Goal: Information Seeking & Learning: Learn about a topic

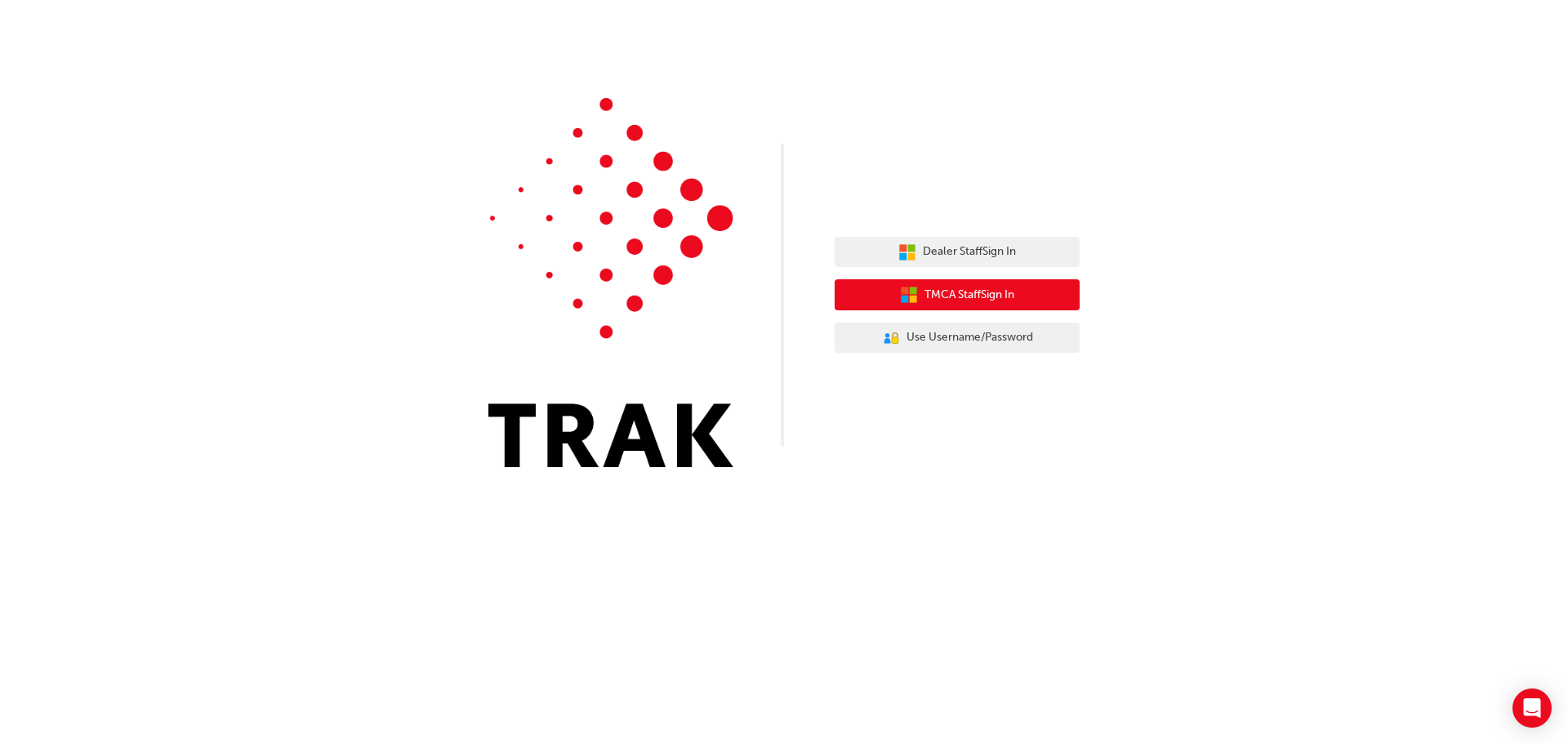
click at [997, 301] on span "TMCA Staff Sign In" at bounding box center [969, 296] width 90 height 19
click at [945, 298] on span "TMCA Staff Sign In" at bounding box center [969, 296] width 90 height 19
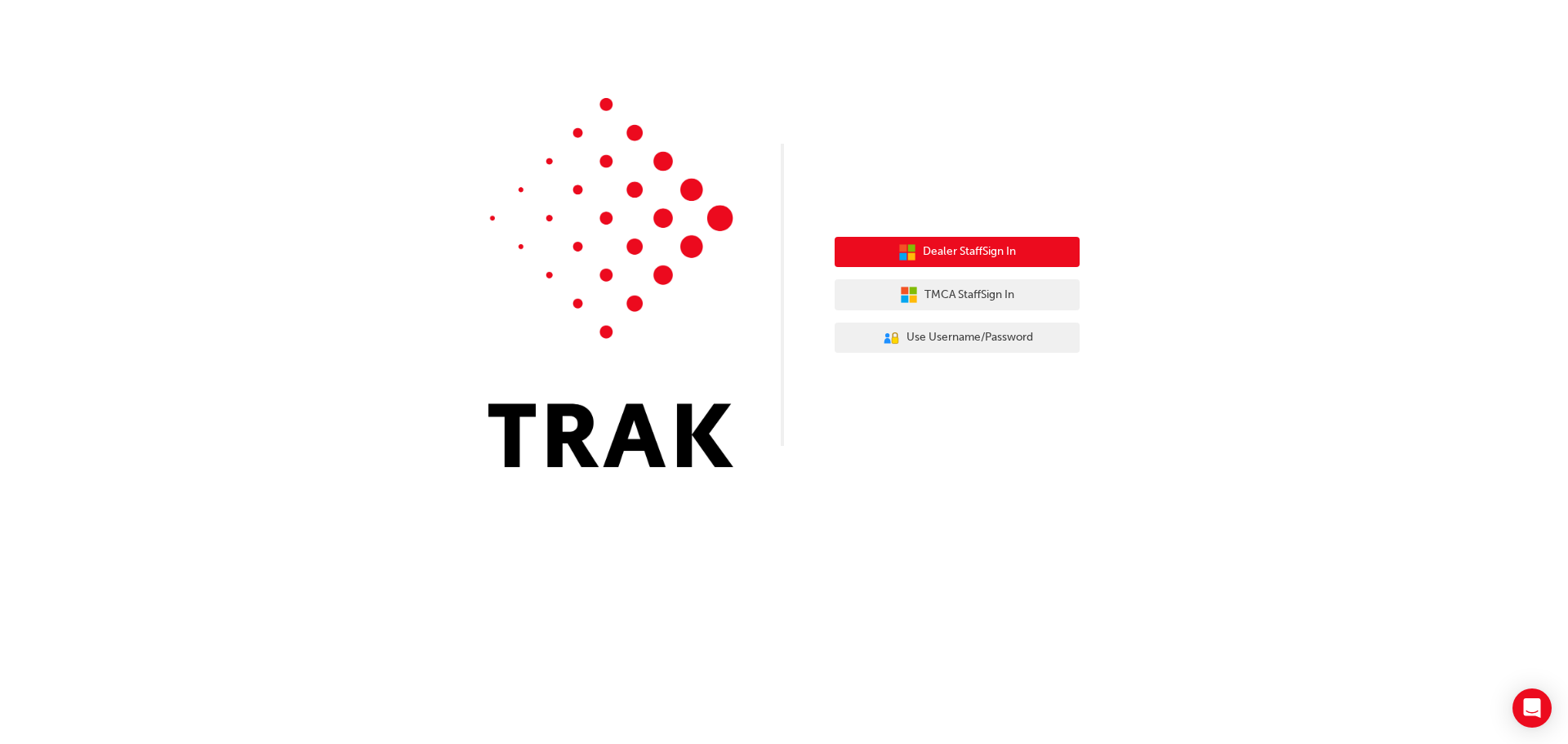
click at [938, 246] on span "Dealer Staff Sign In" at bounding box center [969, 252] width 94 height 19
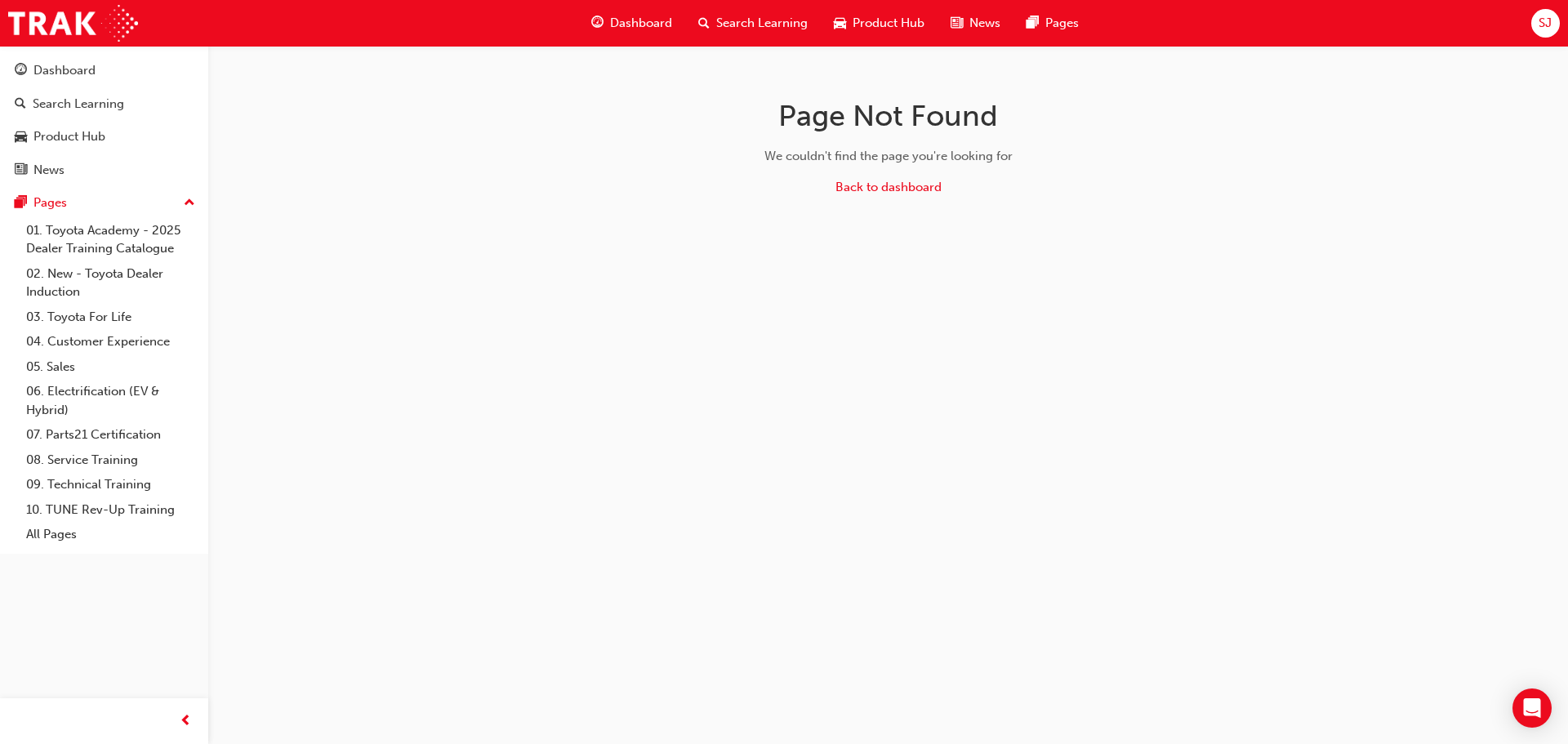
click at [649, 26] on span "Dashboard" at bounding box center [641, 23] width 62 height 19
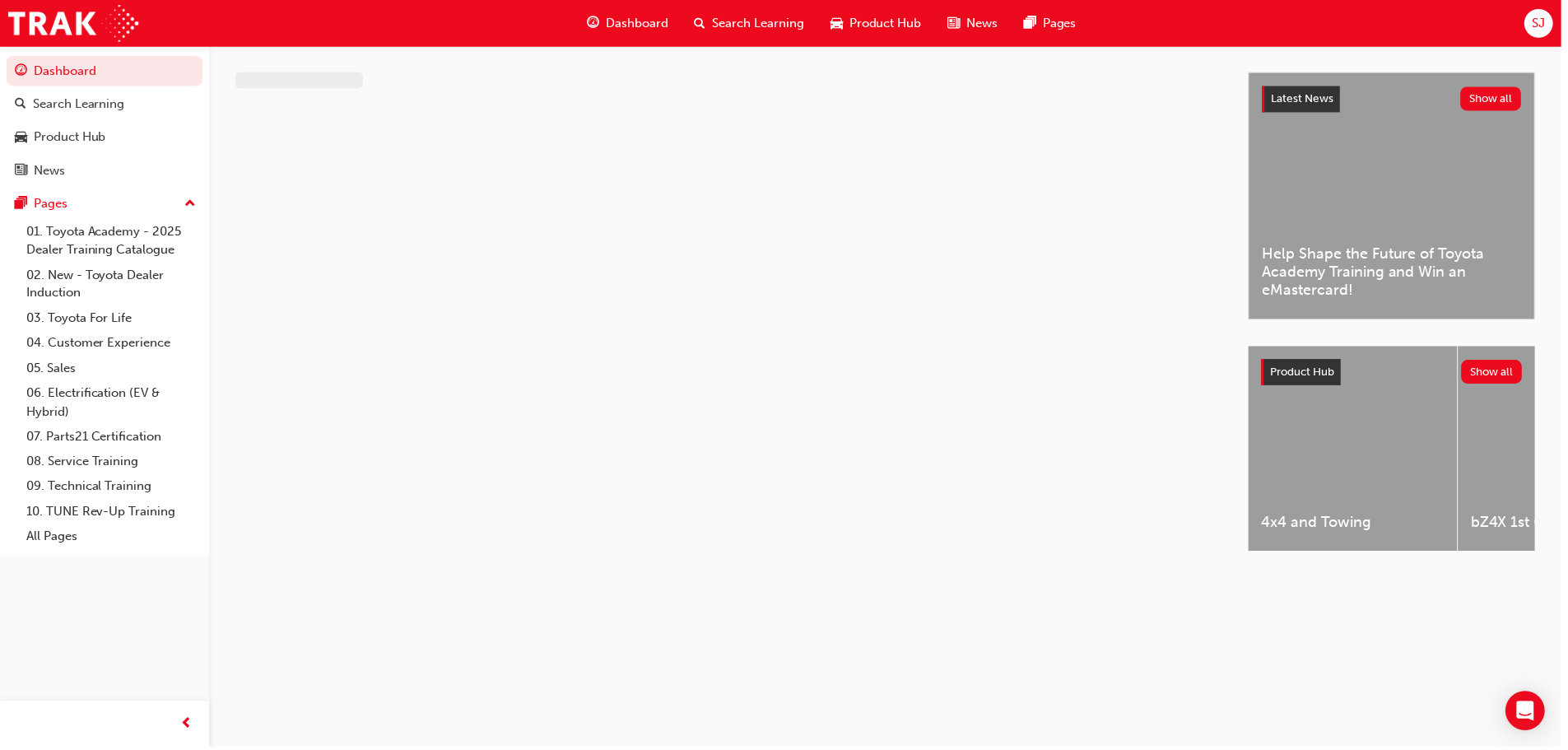
click at [741, 24] on span "Search Learning" at bounding box center [761, 23] width 92 height 19
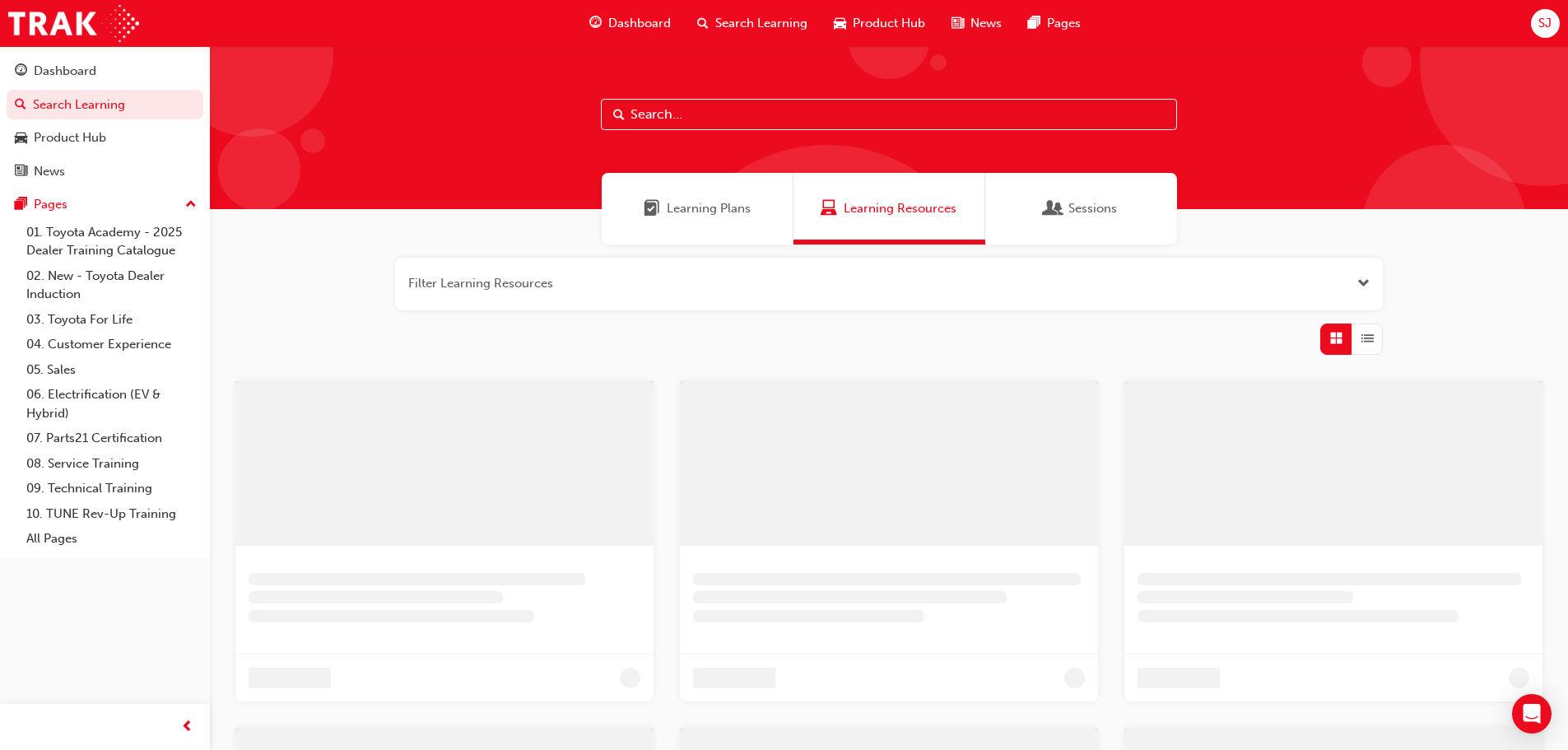
click at [678, 112] on input "text" at bounding box center [889, 115] width 576 height 32
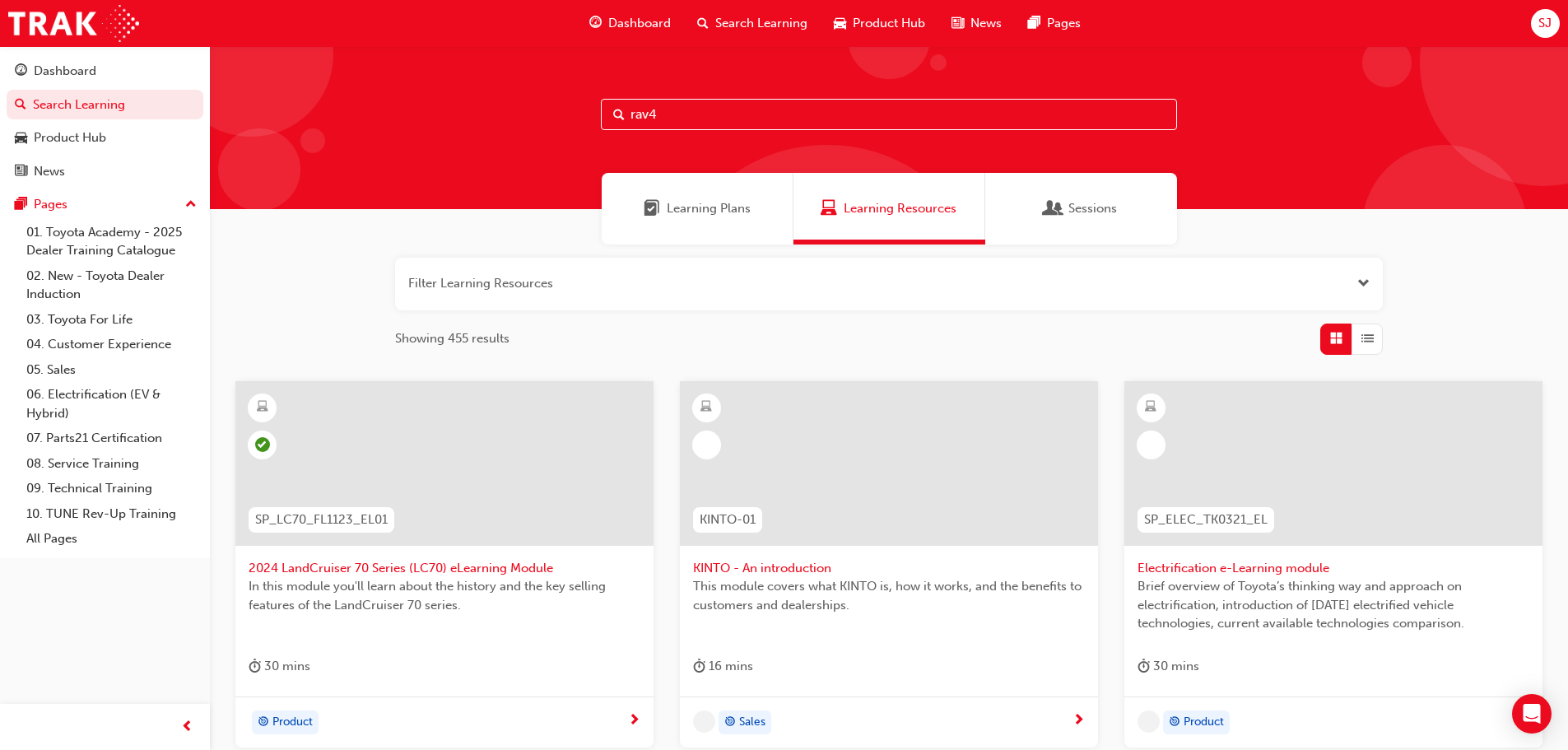
type input "rav4"
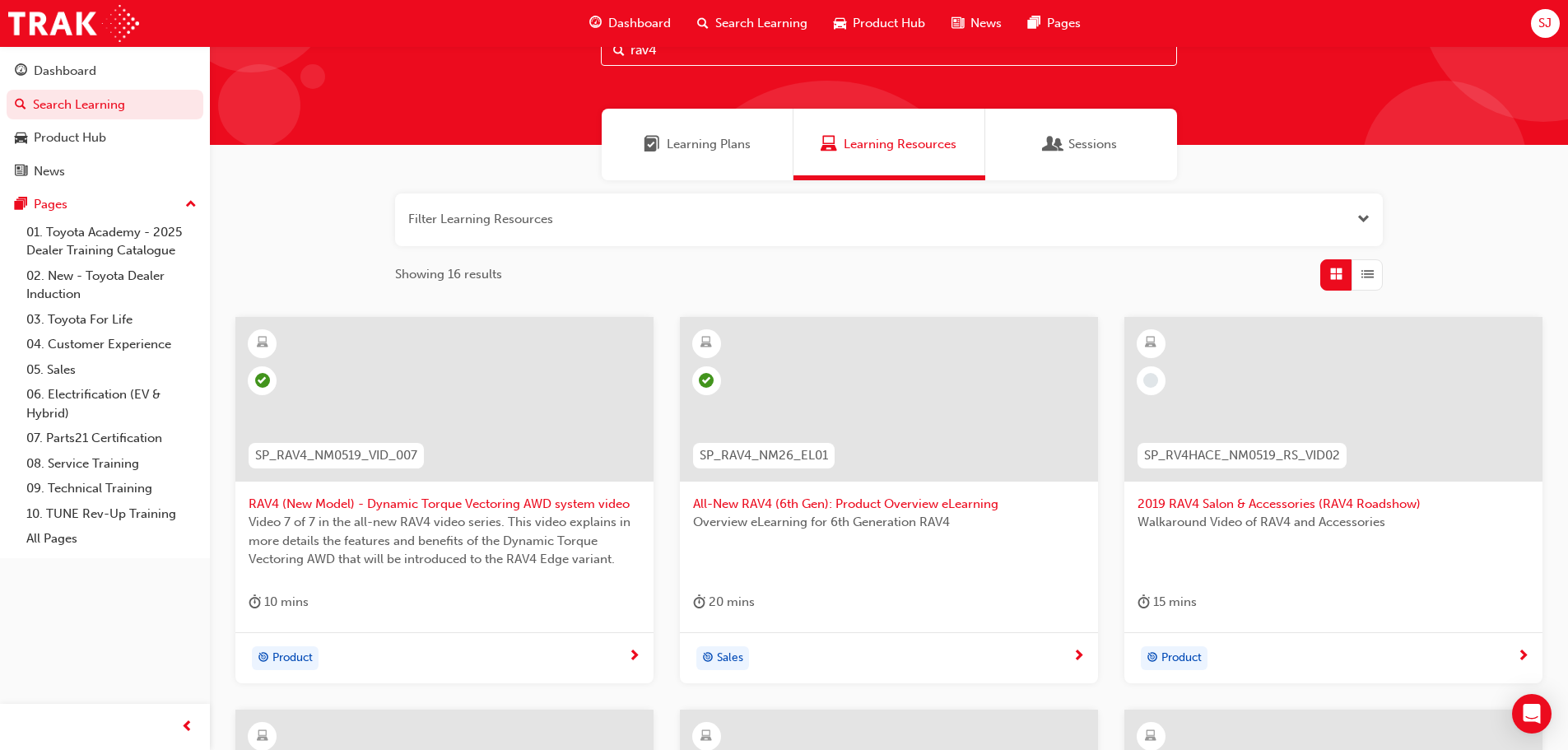
scroll to position [164, 0]
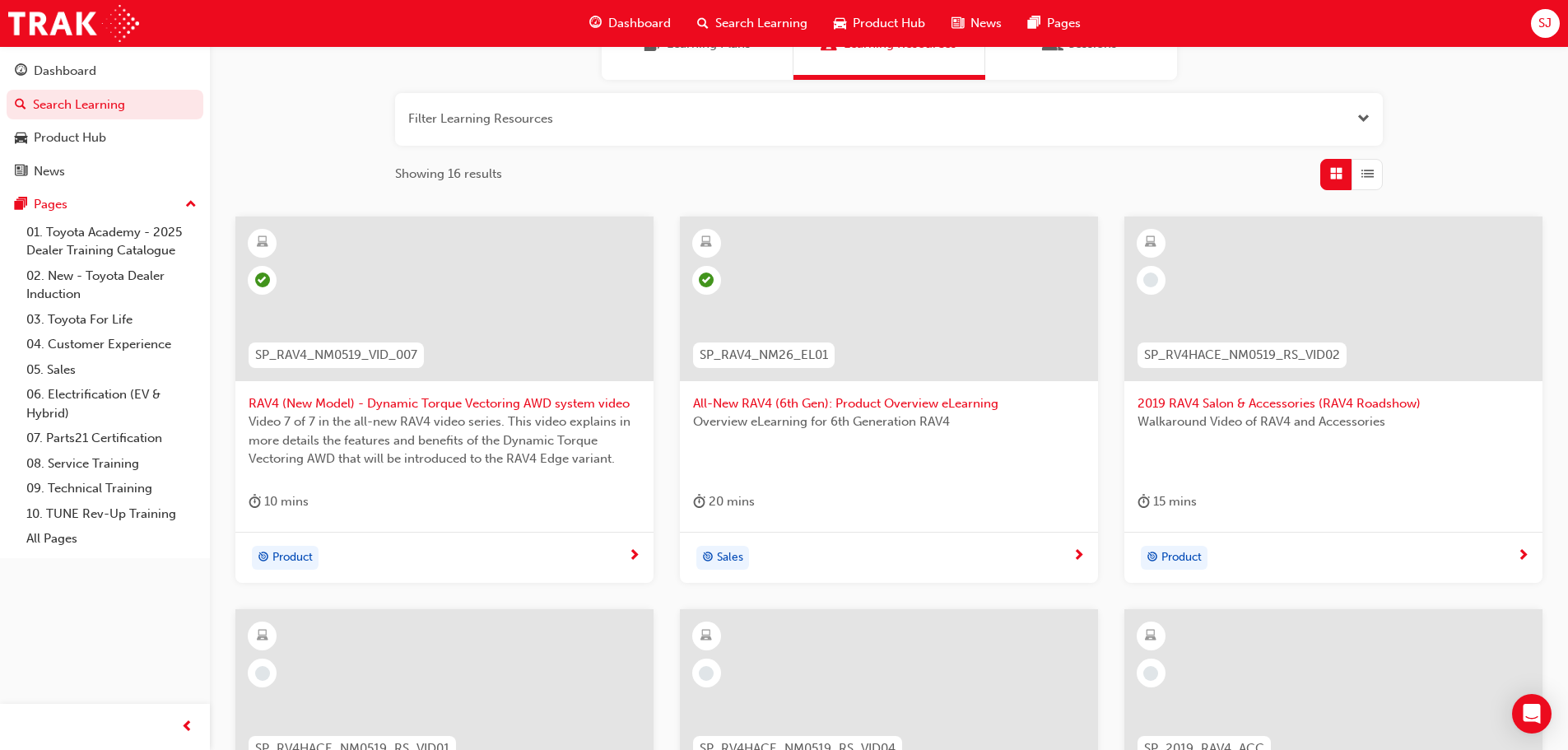
click at [469, 398] on span "RAV4 (New Model) - Dynamic Torque Vectoring AWD system video" at bounding box center [445, 403] width 392 height 19
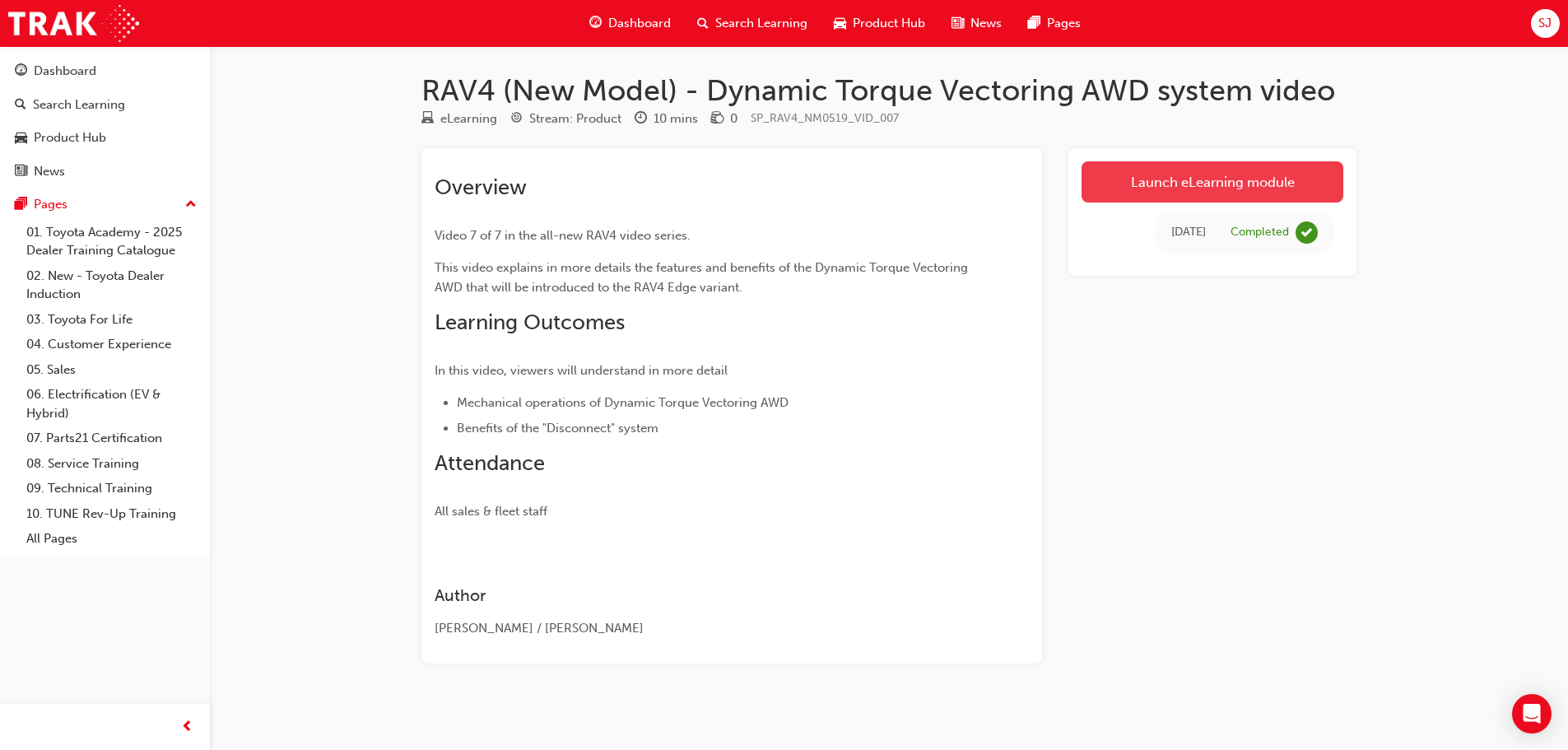
click at [1196, 186] on link "Launch eLearning module" at bounding box center [1212, 182] width 261 height 41
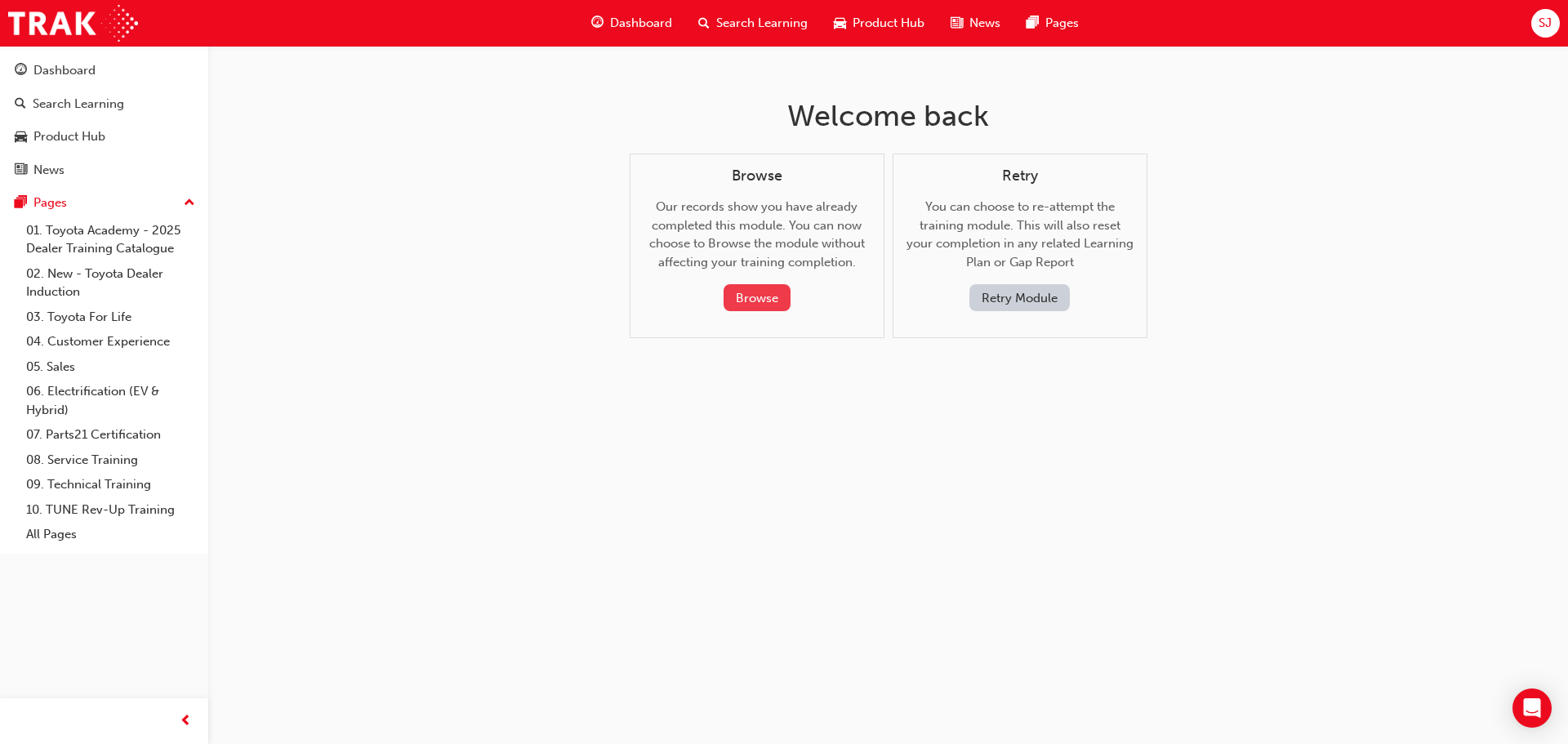
click at [772, 302] on button "Browse" at bounding box center [757, 297] width 67 height 27
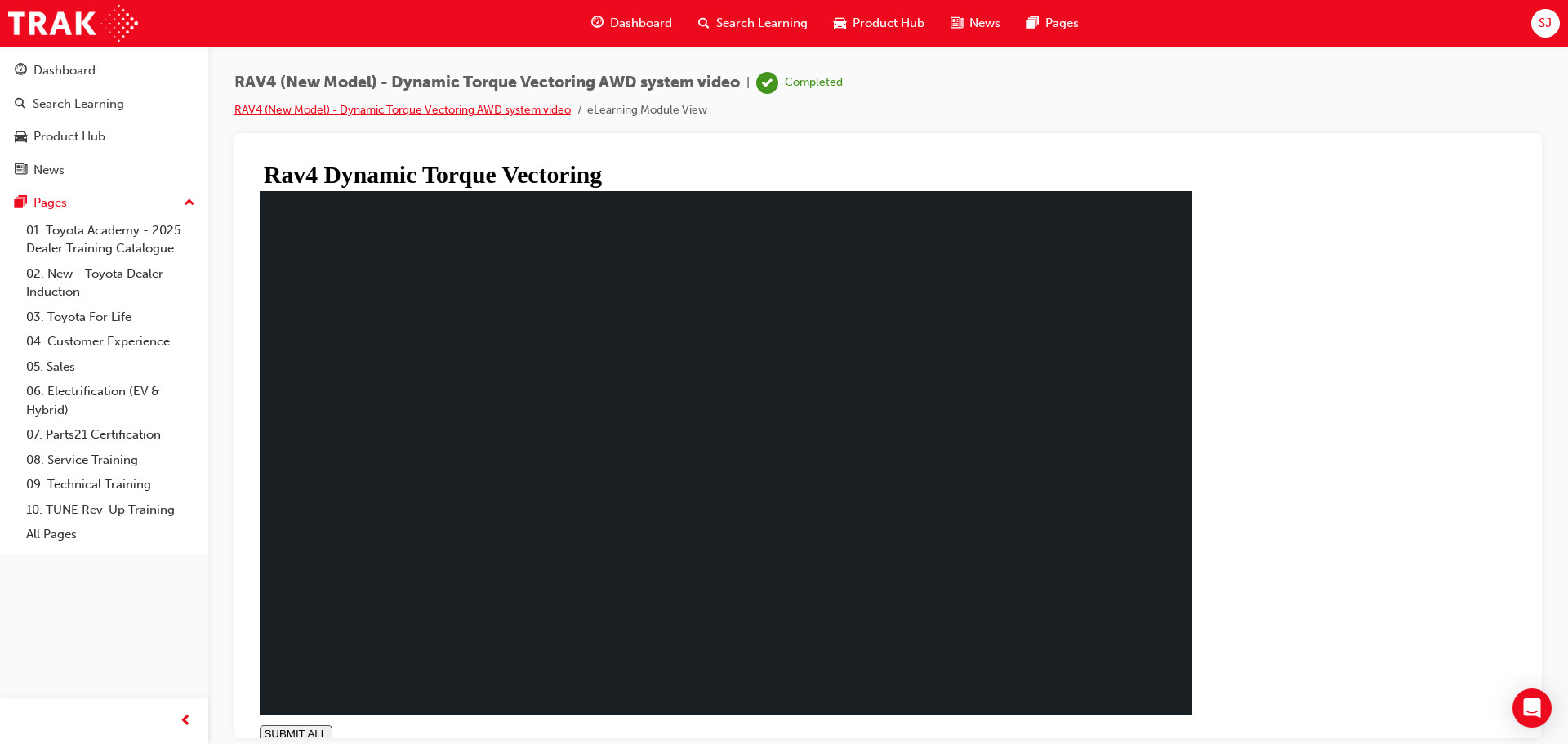
click at [257, 113] on link "RAV4 (New Model) - Dynamic Torque Vectoring AWD system video" at bounding box center [402, 109] width 336 height 14
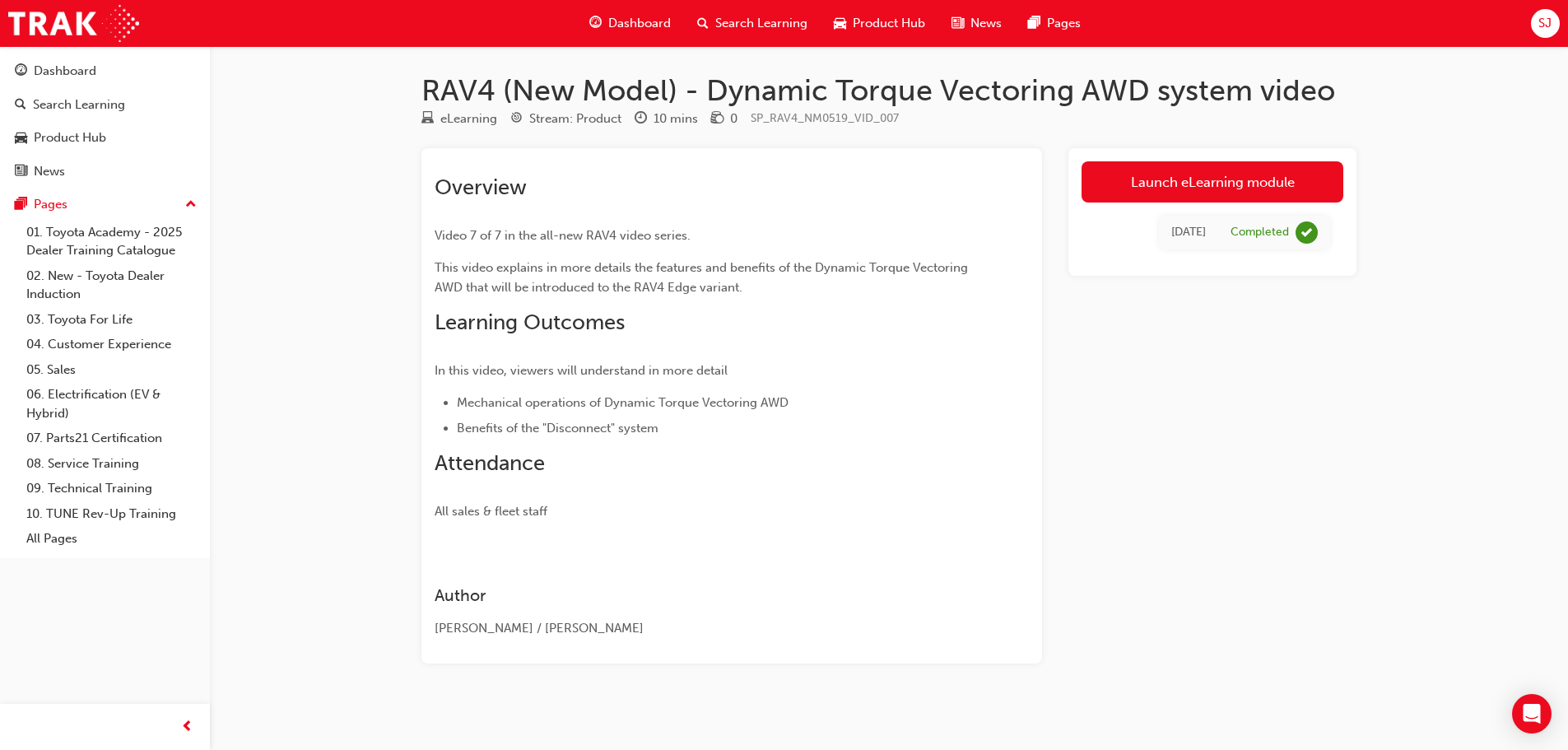
click at [540, 154] on div "Overview Video 7 of 7 in the all-new RAV4 video series. This video explains in …" at bounding box center [731, 406] width 621 height 516
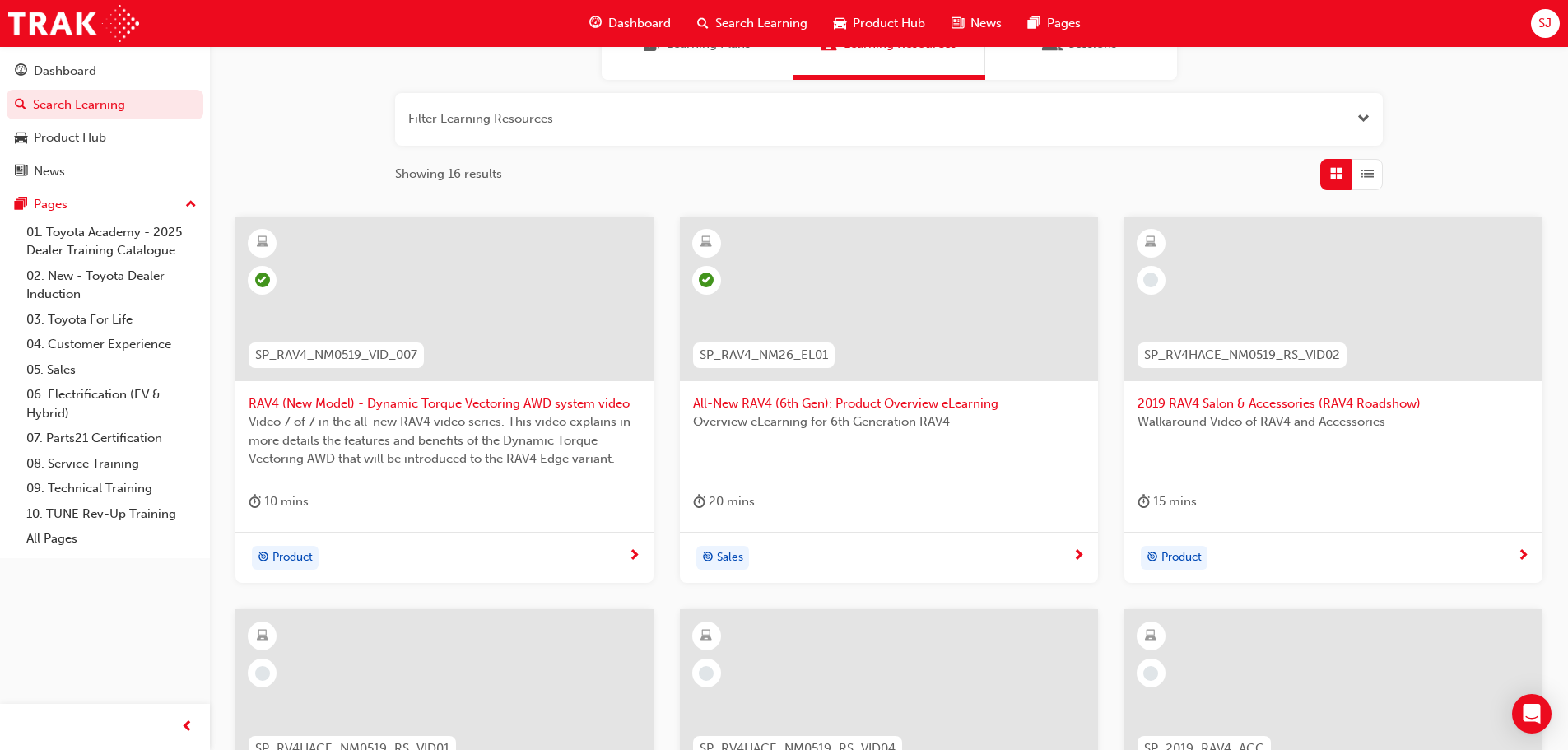
click at [897, 296] on div at bounding box center [889, 299] width 418 height 164
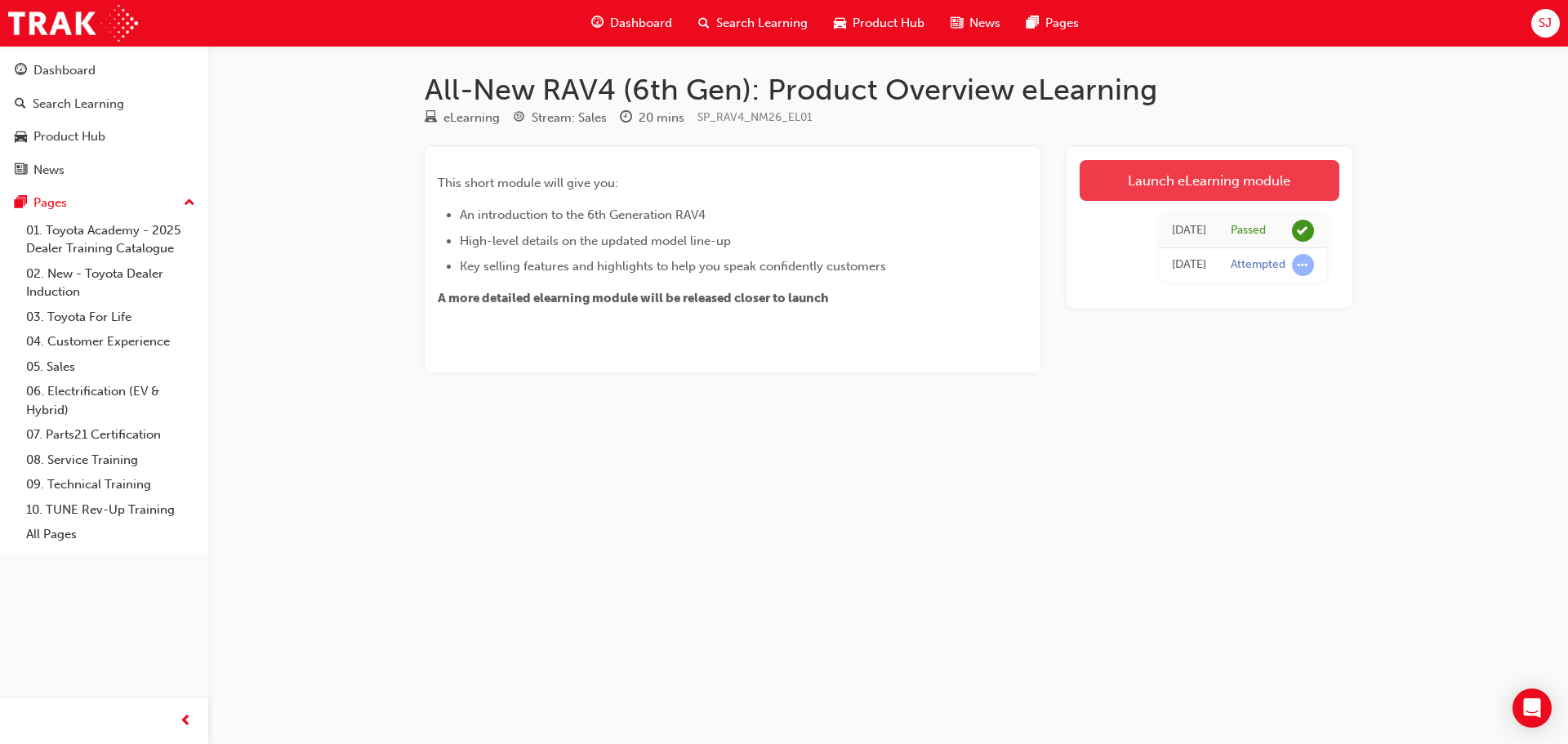
click at [1149, 187] on link "Launch eLearning module" at bounding box center [1209, 181] width 259 height 41
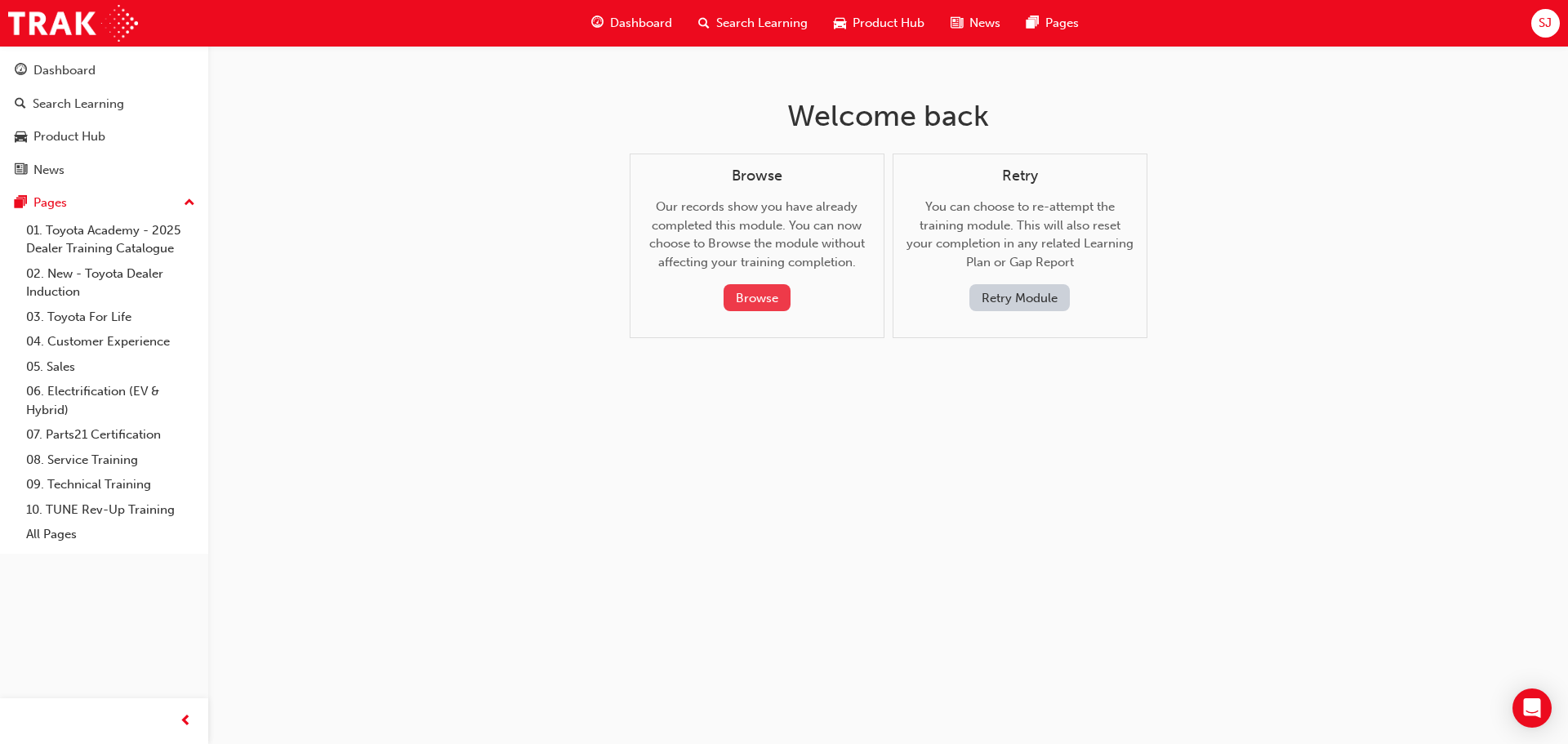
click at [757, 295] on button "Browse" at bounding box center [757, 297] width 67 height 27
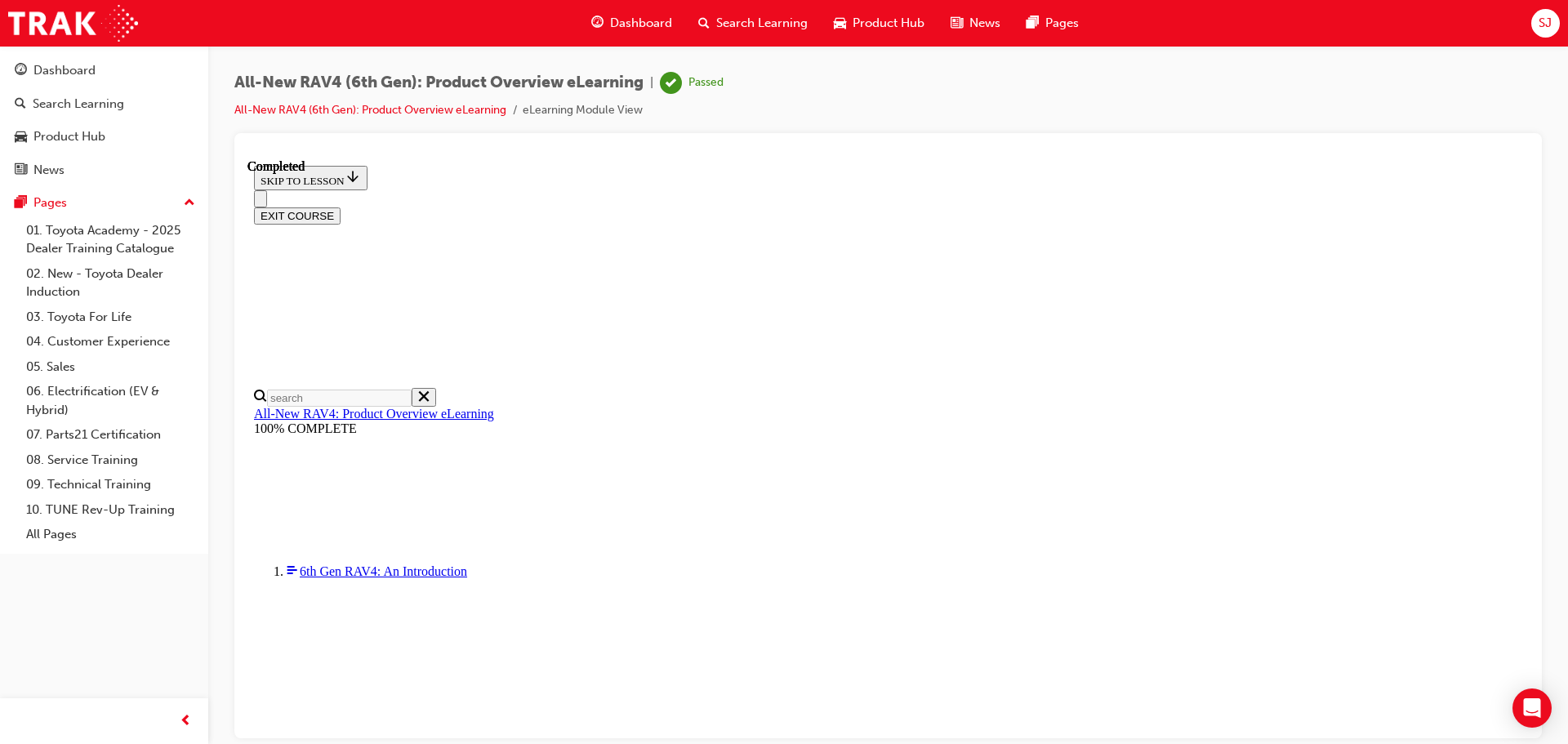
scroll to position [51, 0]
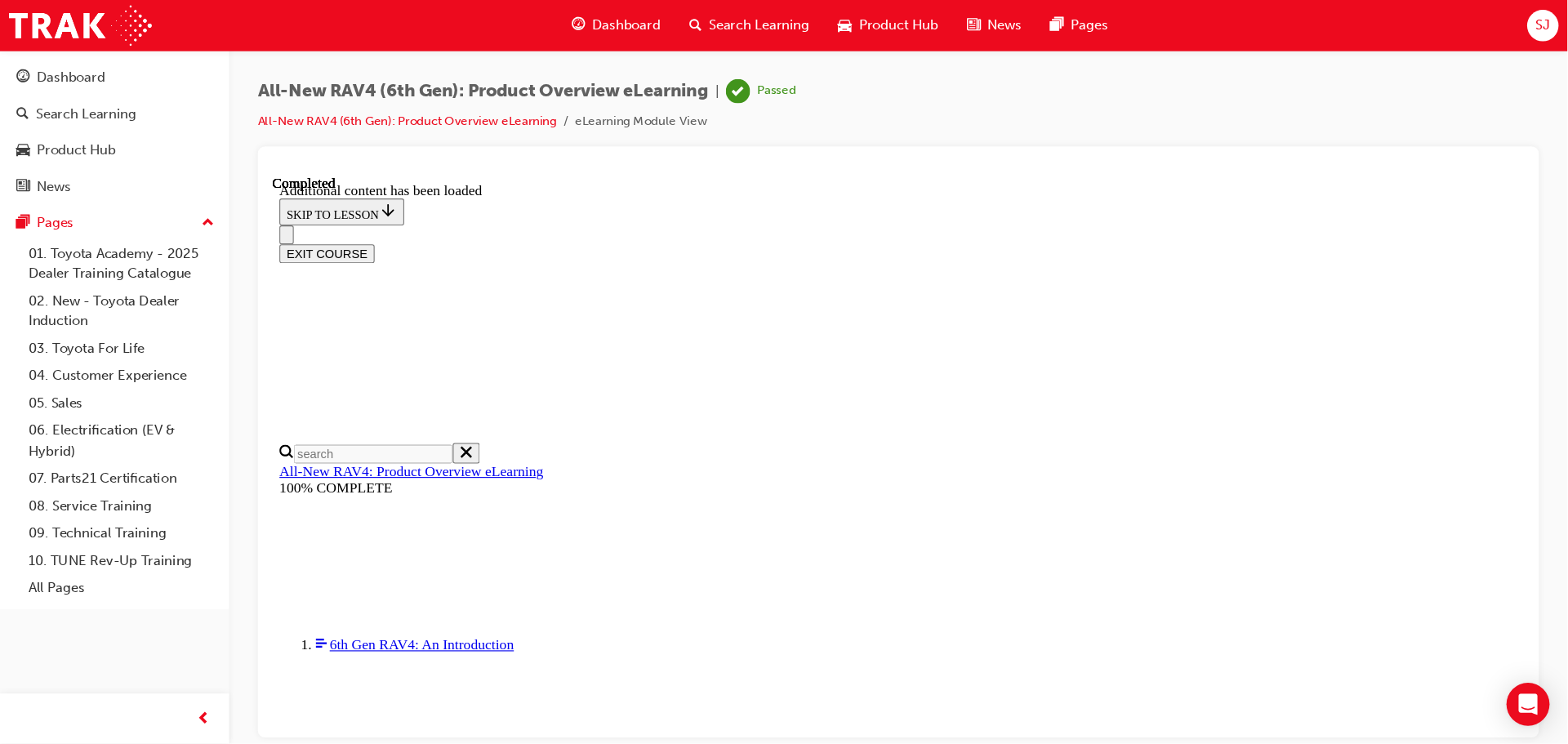
scroll to position [384, 0]
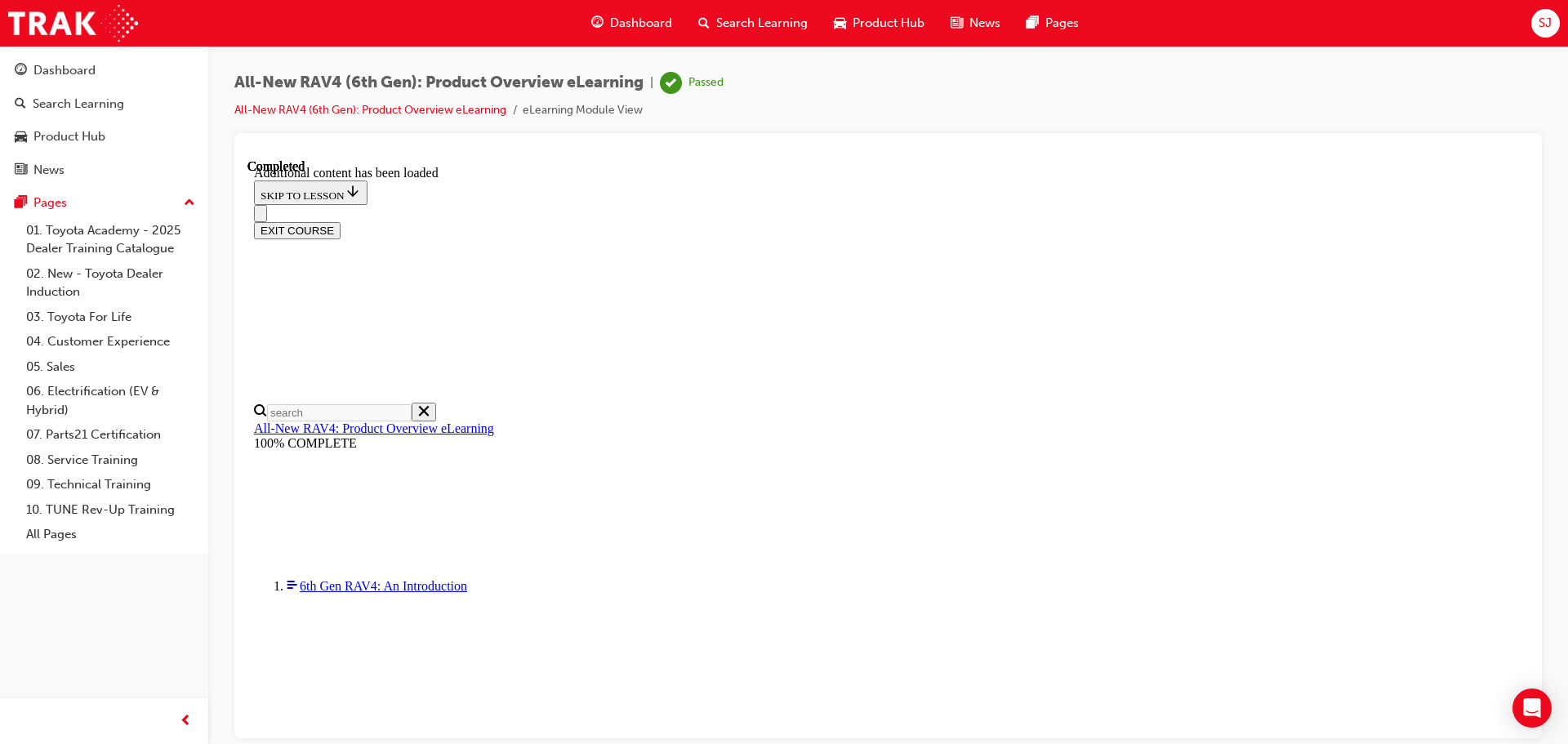
drag, startPoint x: 1769, startPoint y: 160, endPoint x: 1051, endPoint y: 462, distance: 778.9
